Goal: Task Accomplishment & Management: Complete application form

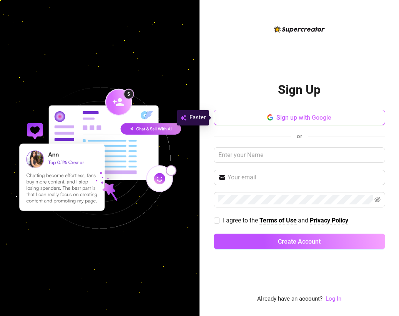
click at [240, 119] on button "Sign up with Google" at bounding box center [300, 117] width 172 height 15
